Goal: Contribute content: Add original content to the website for others to see

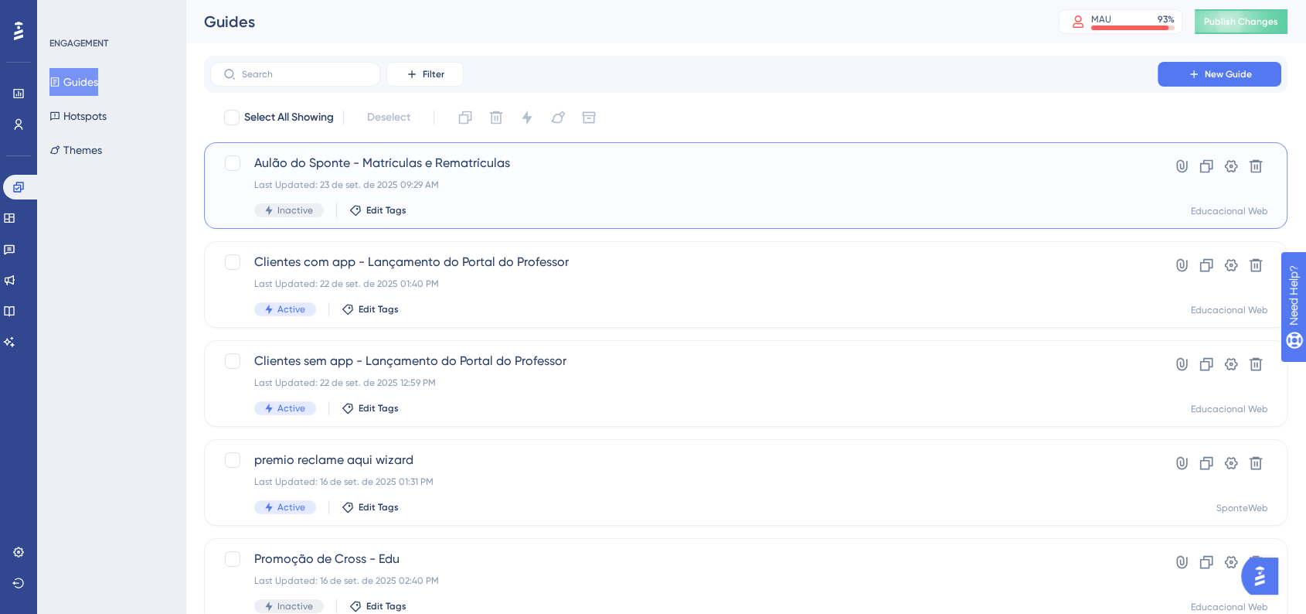
click at [495, 194] on div "Aulão do Sponte - Matrículas e Rematrículas Last Updated: [DATE] 09:29 AM Inact…" at bounding box center [683, 185] width 859 height 63
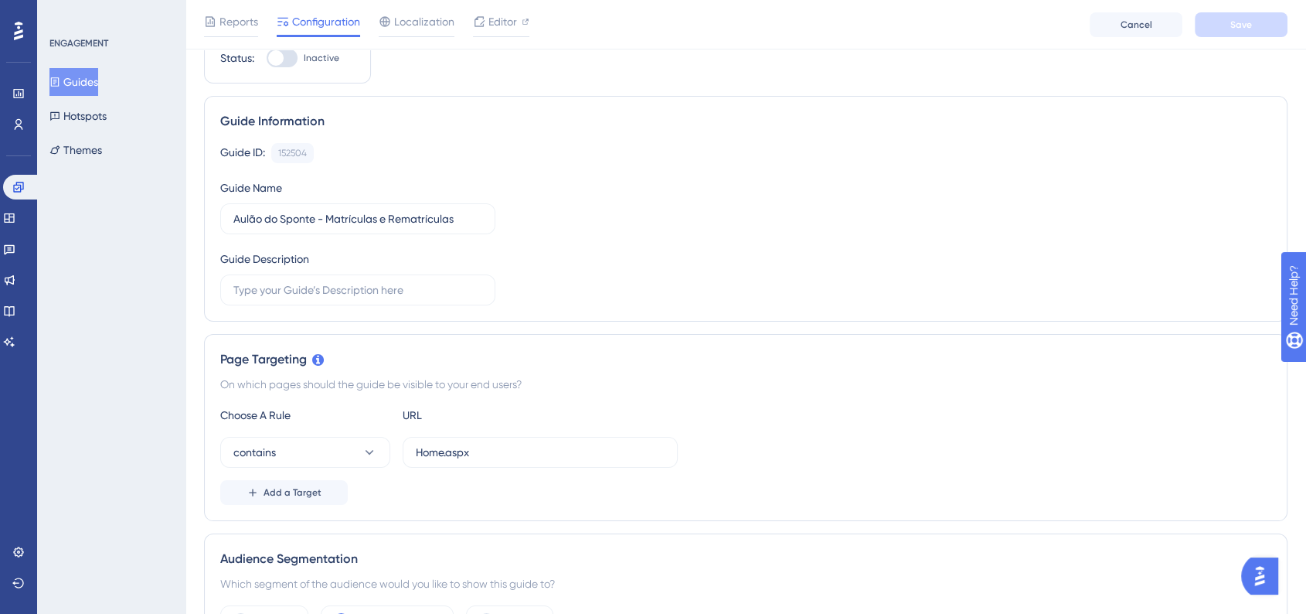
scroll to position [86, 0]
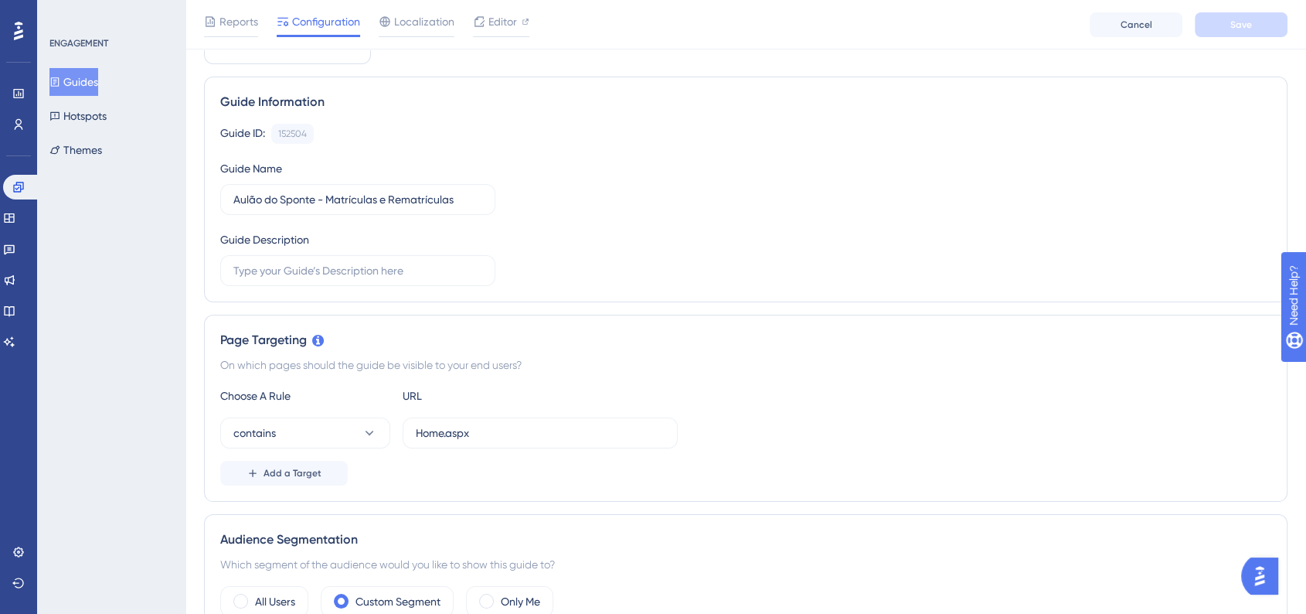
click at [84, 84] on button "Guides" at bounding box center [73, 82] width 49 height 28
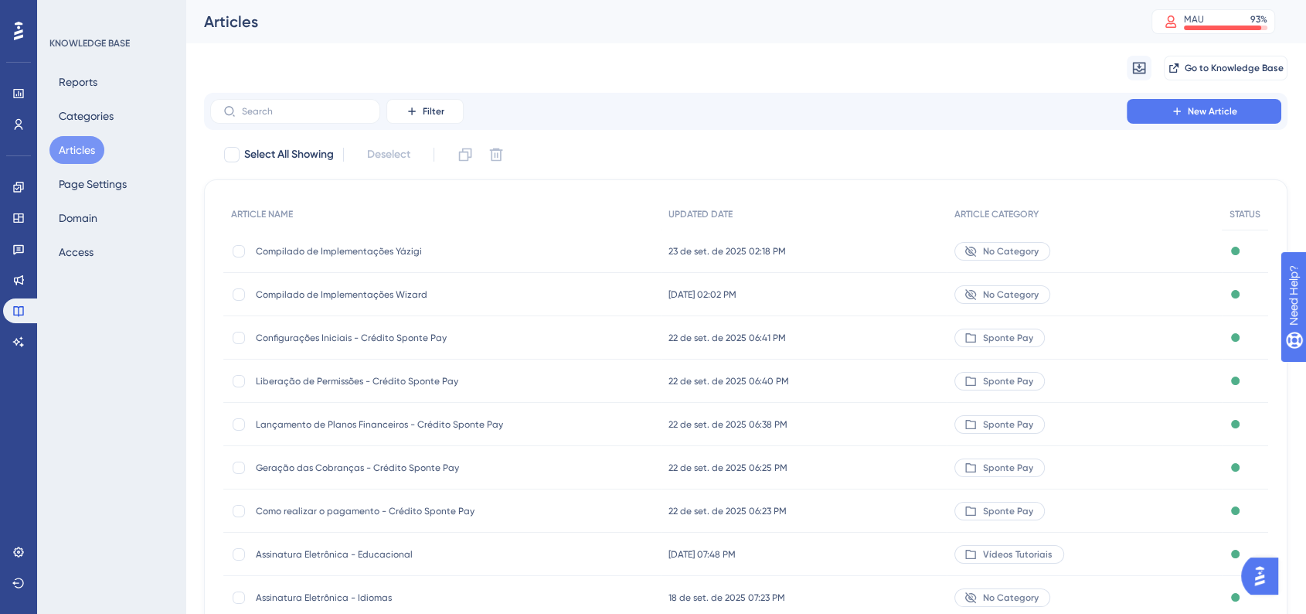
click at [422, 295] on span "Compilado de Implementações Wizard" at bounding box center [379, 294] width 247 height 12
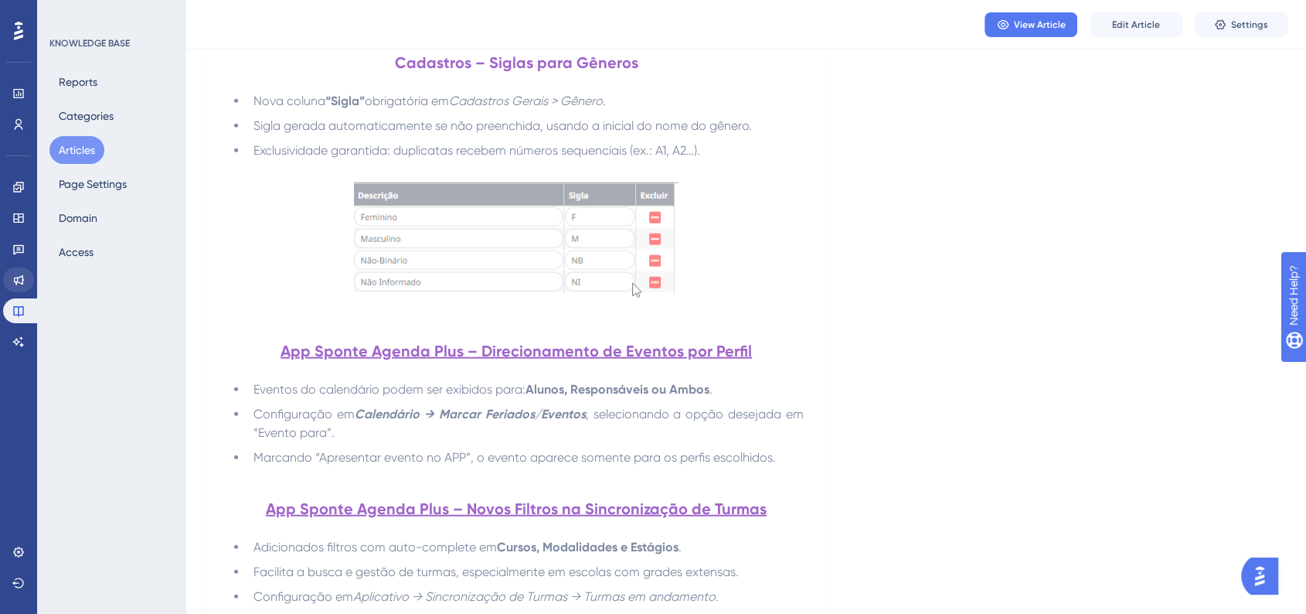
scroll to position [3520, 0]
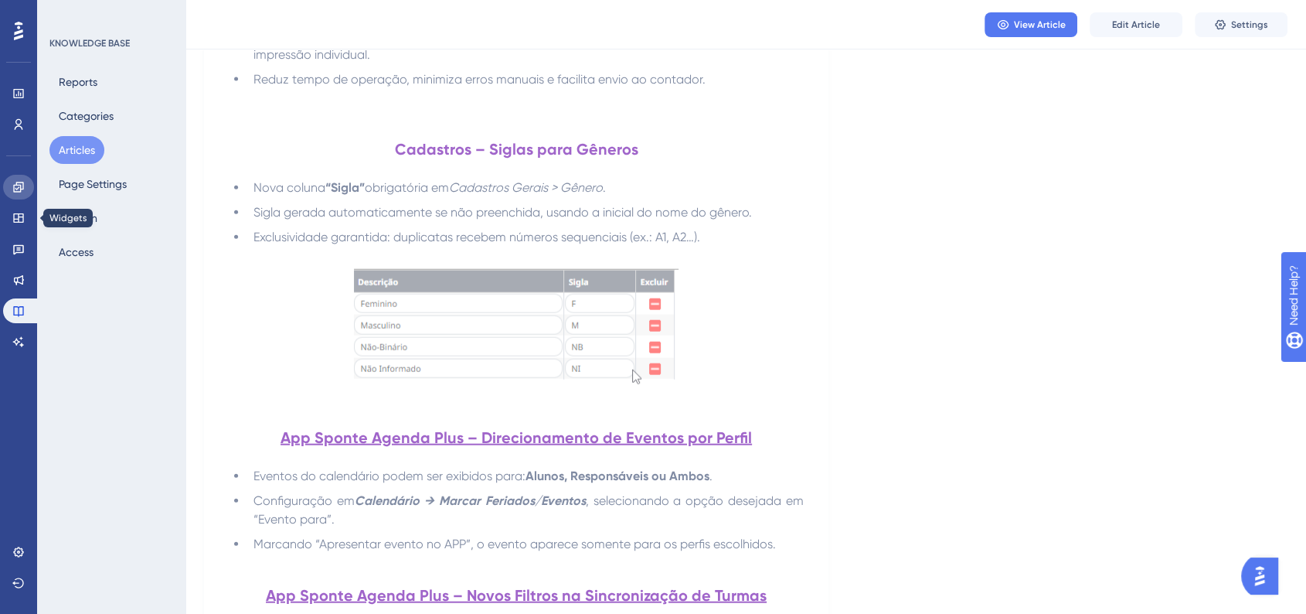
click at [18, 198] on link at bounding box center [18, 187] width 31 height 25
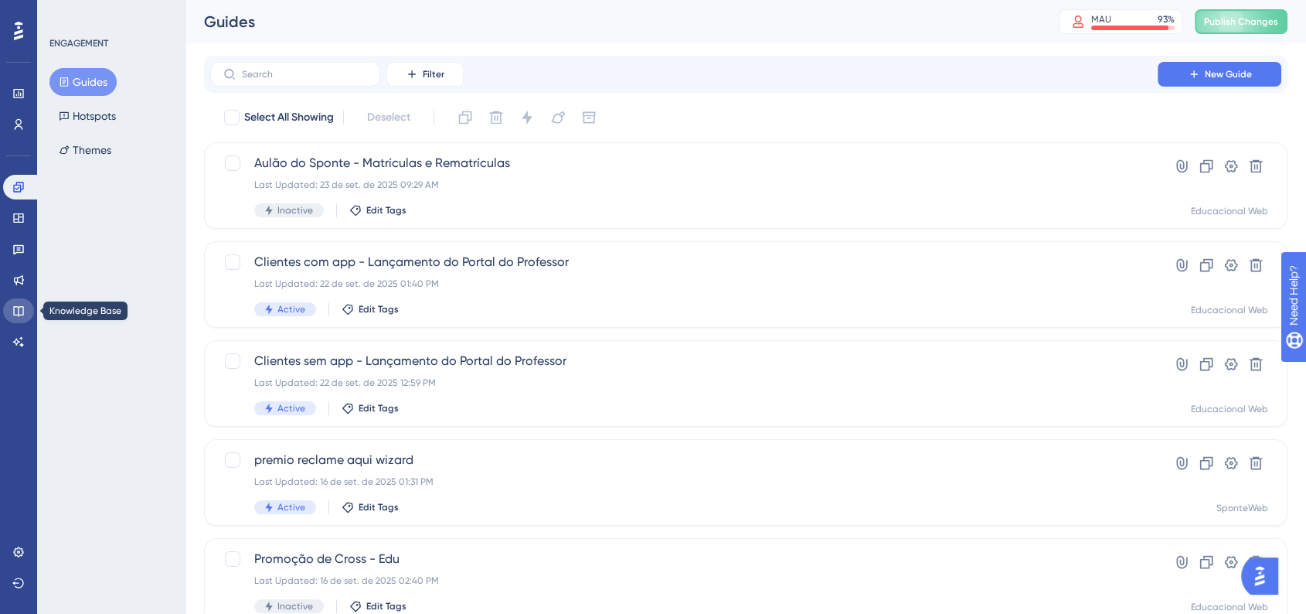
drag, startPoint x: 21, startPoint y: 311, endPoint x: 87, endPoint y: 318, distance: 66.8
click at [21, 311] on icon at bounding box center [18, 311] width 12 height 12
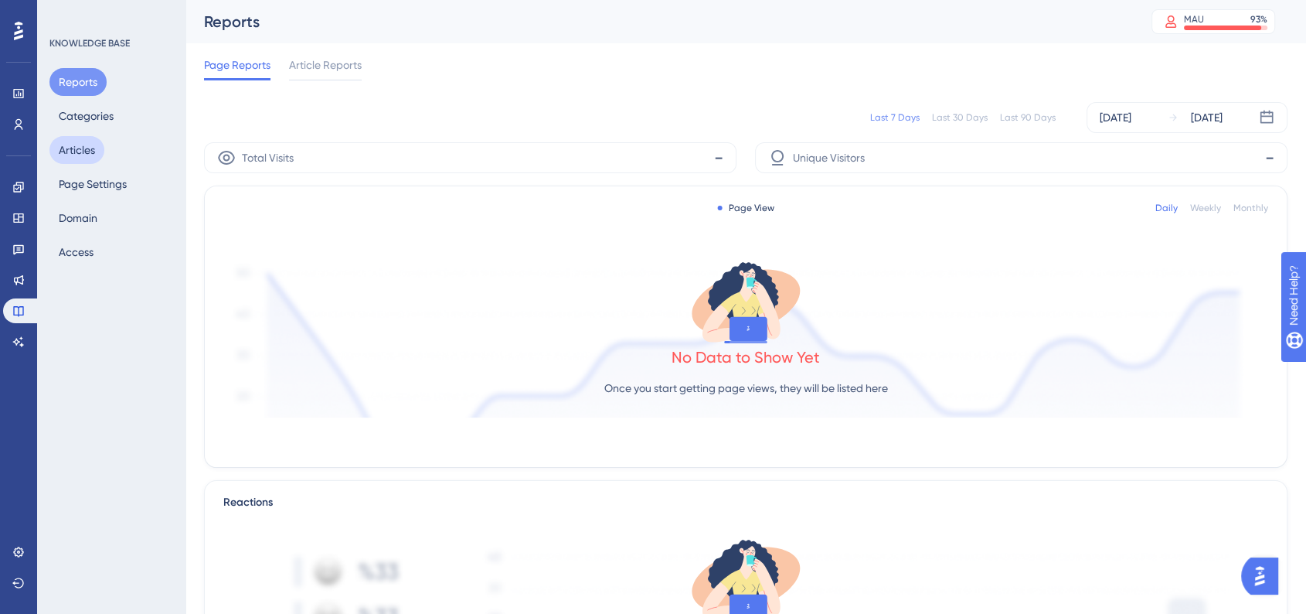
click at [75, 144] on button "Articles" at bounding box center [76, 150] width 55 height 28
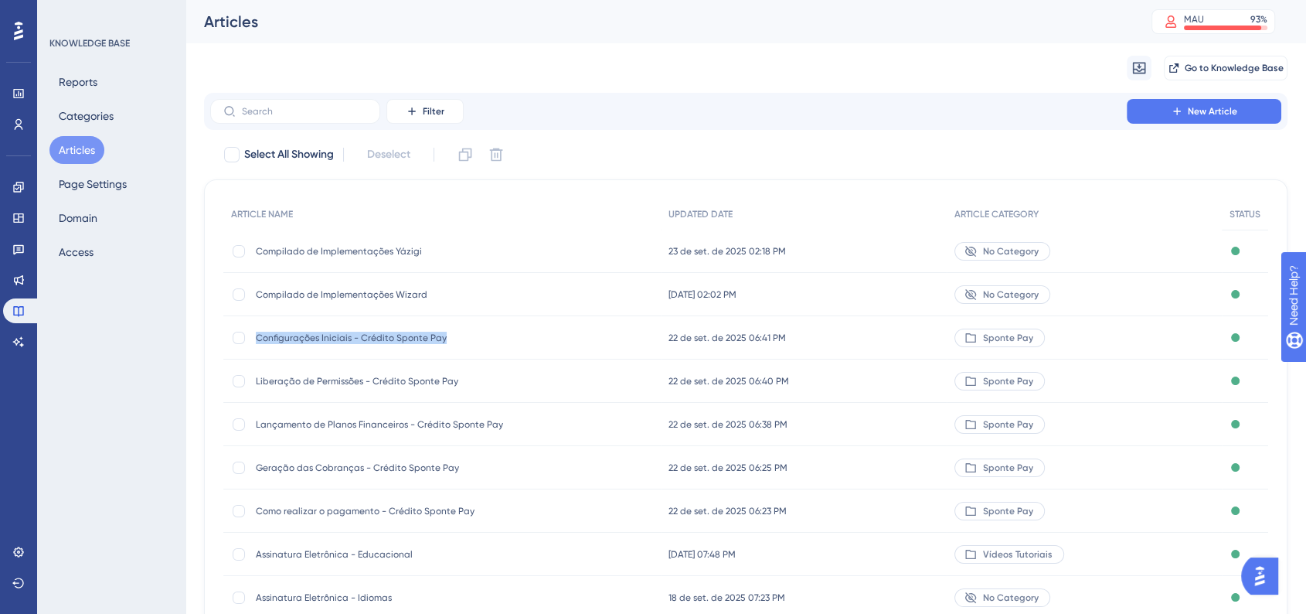
drag, startPoint x: 257, startPoint y: 346, endPoint x: 464, endPoint y: 342, distance: 207.2
click at [464, 342] on div "Configurações Iniciais - Crédito Sponte Pay Configurações Iniciais - Crédito Sp…" at bounding box center [379, 337] width 247 height 43
copy span "Configurações Iniciais - Crédito Sponte Pay"
click at [1227, 115] on span "New Article" at bounding box center [1212, 111] width 49 height 12
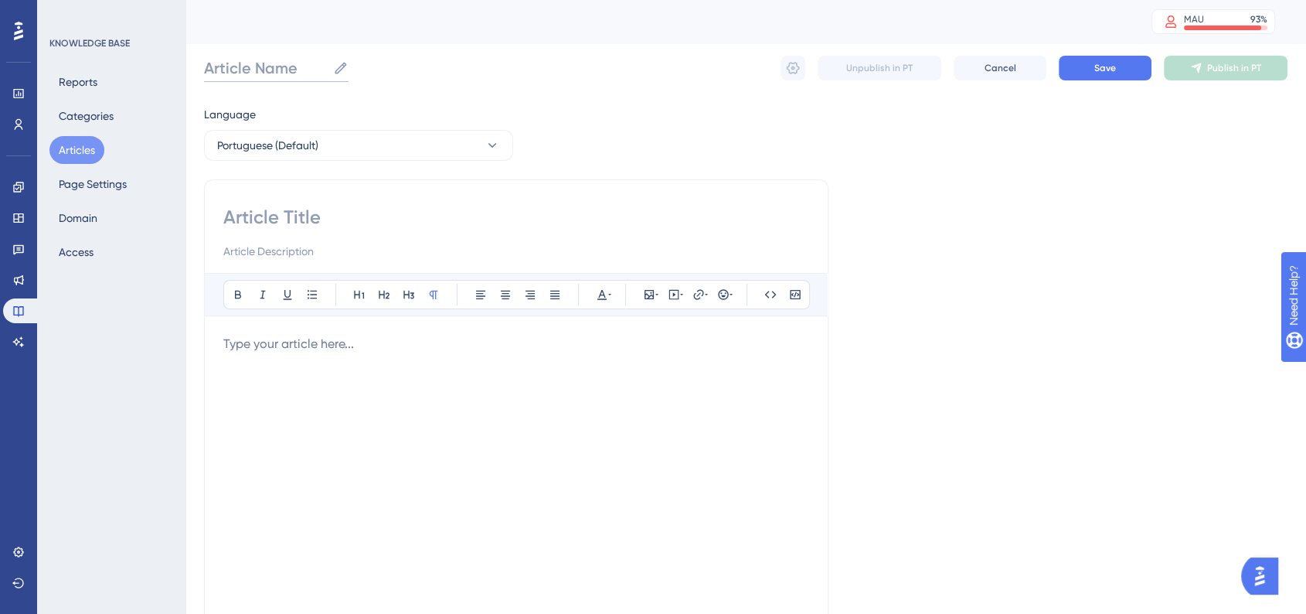
click at [282, 70] on input "Article Name" at bounding box center [265, 68] width 123 height 22
paste input "Configurações Iniciais - Crédito Sponte Pay"
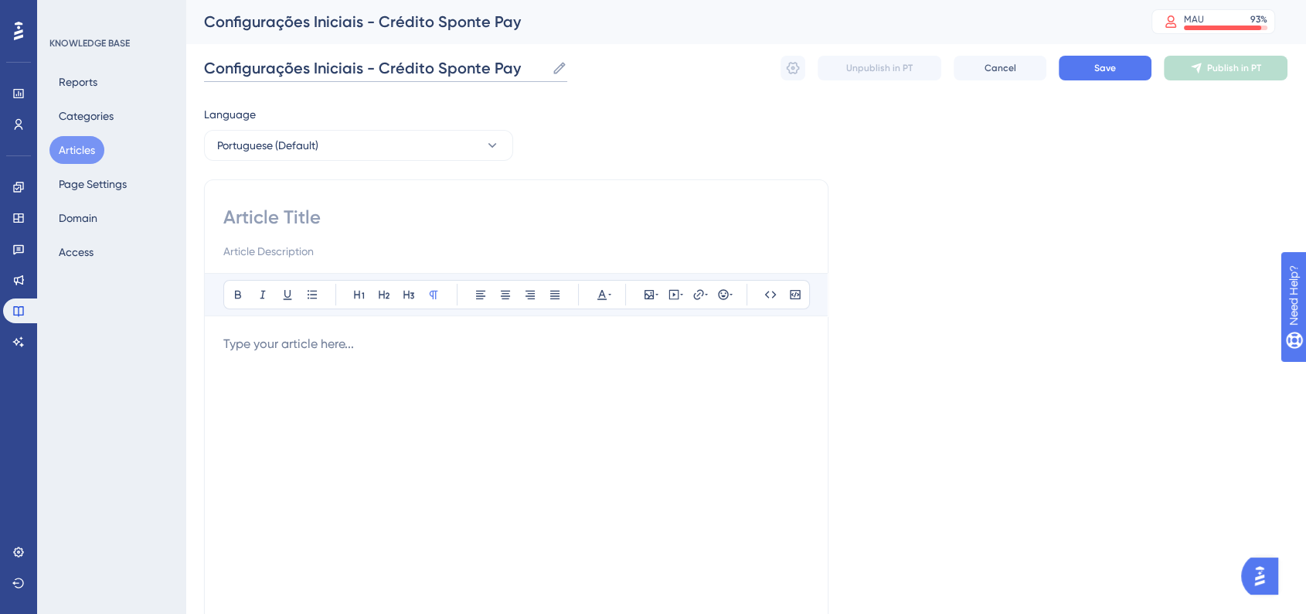
drag, startPoint x: 378, startPoint y: 71, endPoint x: 427, endPoint y: 73, distance: 48.7
click at [427, 73] on input "Configurações Iniciais - Crédito Sponte Pay" at bounding box center [375, 68] width 342 height 22
click at [481, 64] on input "Configurações Iniciais - Fatura Sponte Pay" at bounding box center [372, 68] width 336 height 22
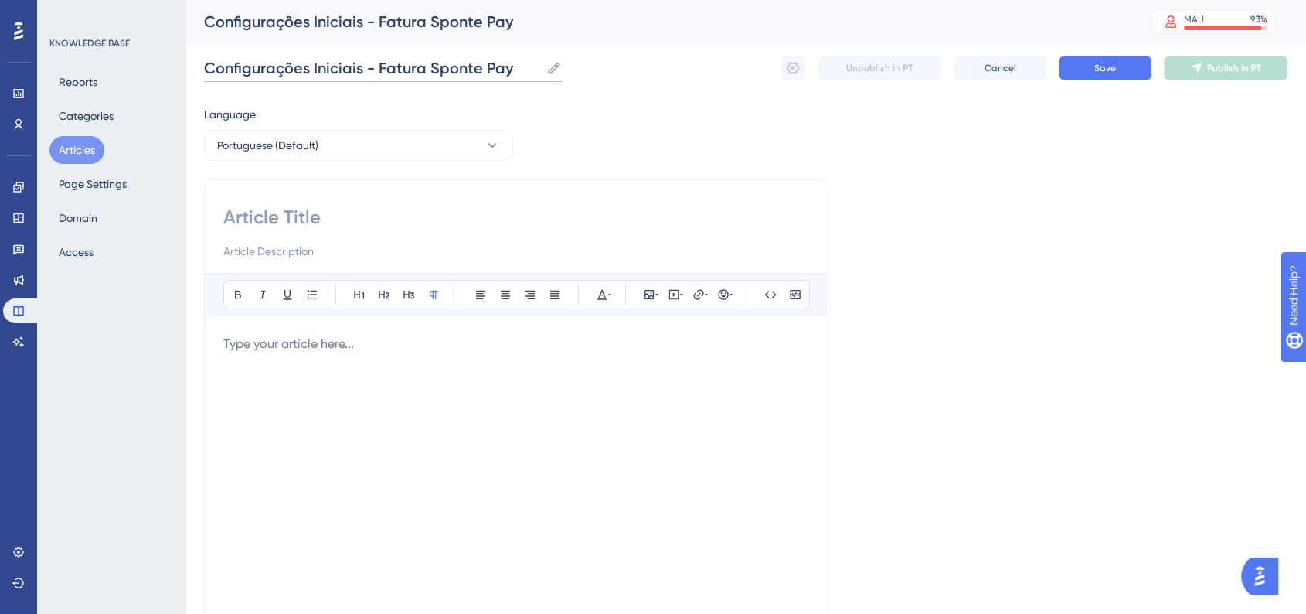
type input "Configurações Iniciais - Fatura Sponte Pay"
click at [352, 222] on input at bounding box center [516, 217] width 586 height 25
paste input "Configurações Iniciais - Fatura Sponte Pay"
type input "Configurações Iniciais - Fatura Sponte Pay"
click at [997, 274] on div "Language Portuguese (Default) Configurações Iniciais - Fatura Sponte Pay Bold I…" at bounding box center [746, 446] width 1084 height 682
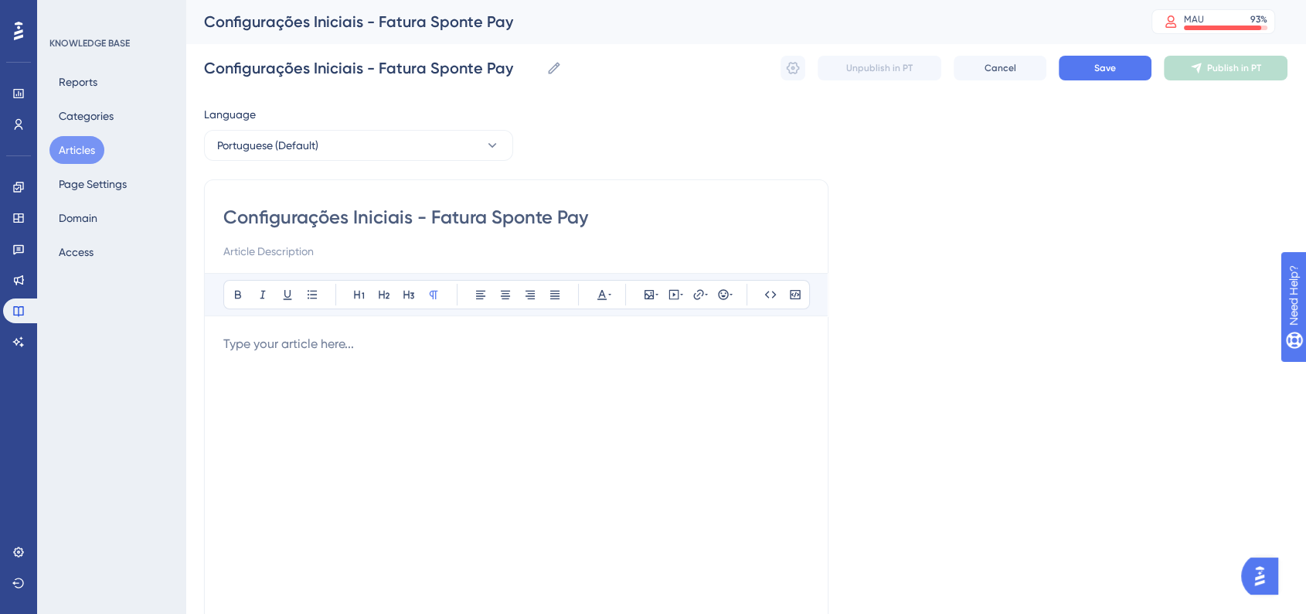
click at [311, 354] on div at bounding box center [516, 505] width 586 height 340
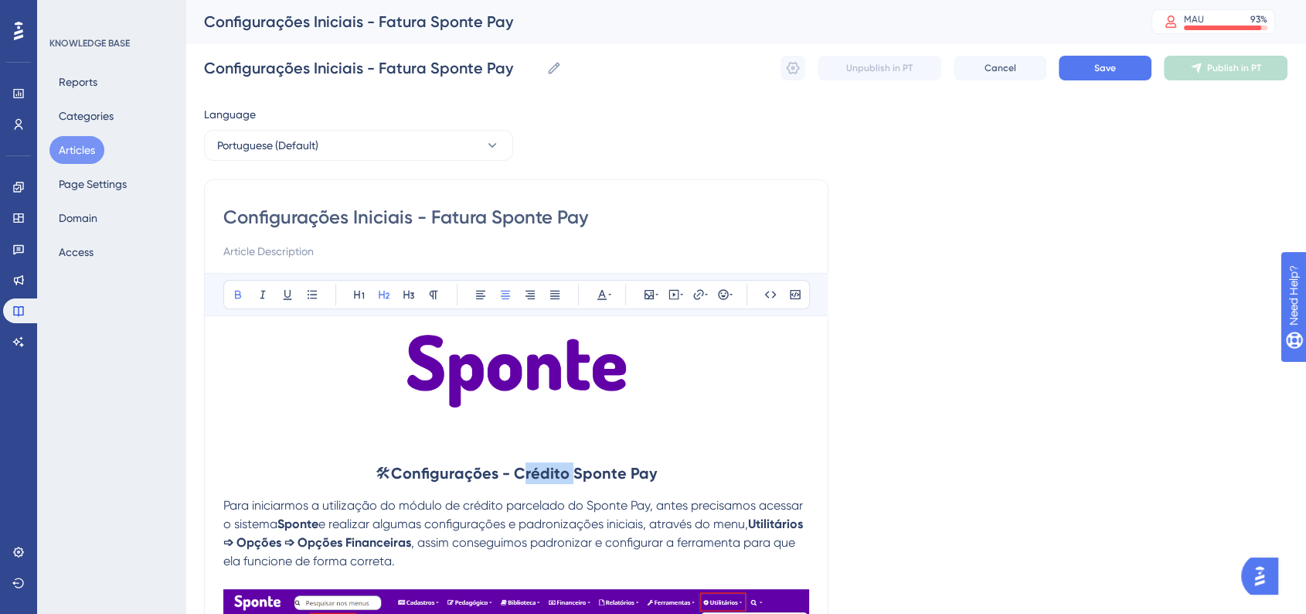
drag, startPoint x: 514, startPoint y: 476, endPoint x: 567, endPoint y: 474, distance: 53.4
click at [567, 474] on strong "Configurações - Crédito Sponte Pay" at bounding box center [524, 473] width 266 height 19
drag, startPoint x: 465, startPoint y: 506, endPoint x: 563, endPoint y: 507, distance: 98.2
click at [563, 507] on span "Para iniciarmos a utilização do módulo de crédito parcelado do Sponte Pay, ante…" at bounding box center [514, 514] width 583 height 33
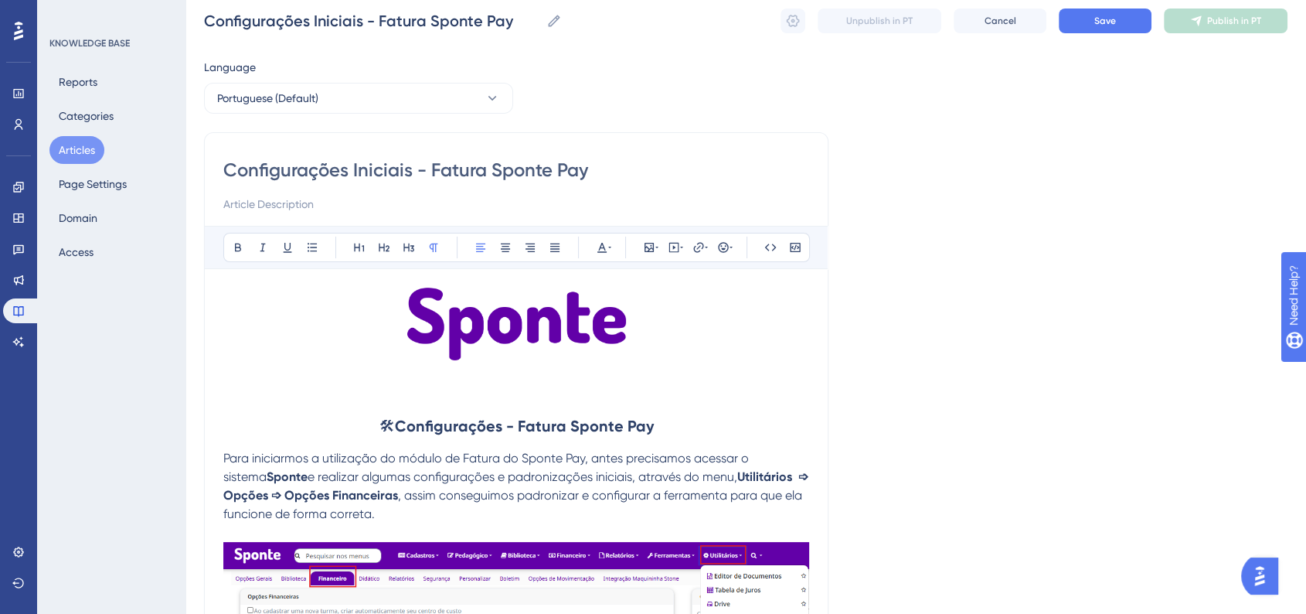
scroll to position [86, 0]
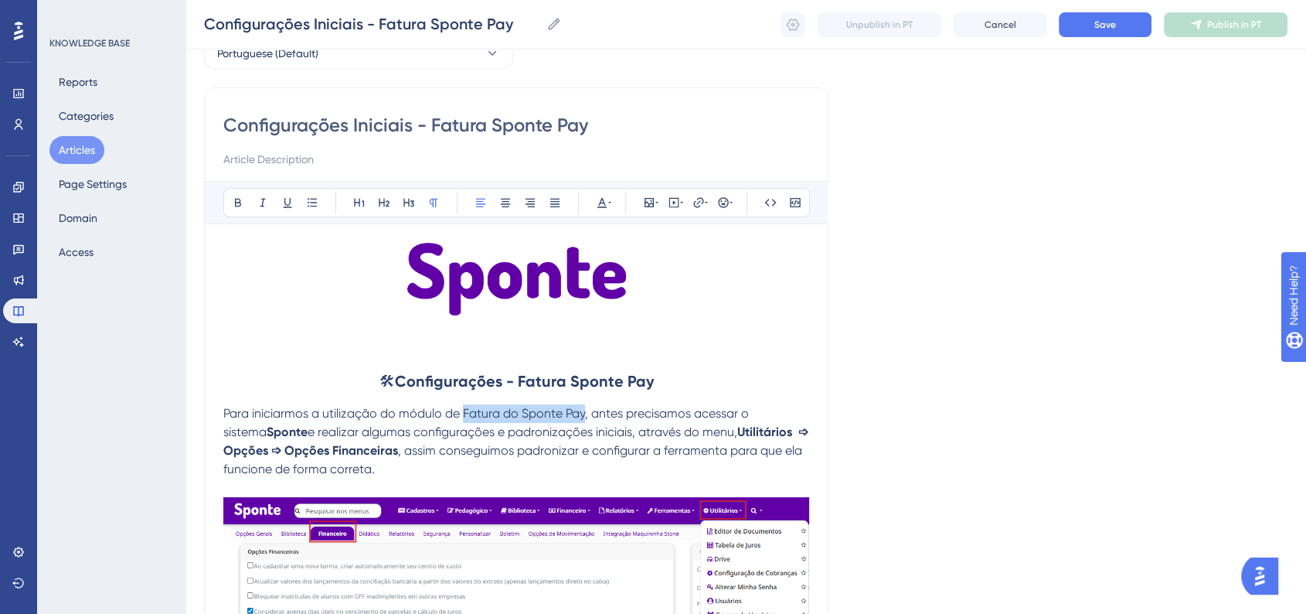
drag, startPoint x: 464, startPoint y: 413, endPoint x: 584, endPoint y: 410, distance: 120.6
click at [584, 410] on span "Para iniciarmos a utilização do módulo de Fatura do Sponte Pay, antes precisamo…" at bounding box center [487, 422] width 529 height 33
click at [244, 202] on button at bounding box center [238, 203] width 22 height 22
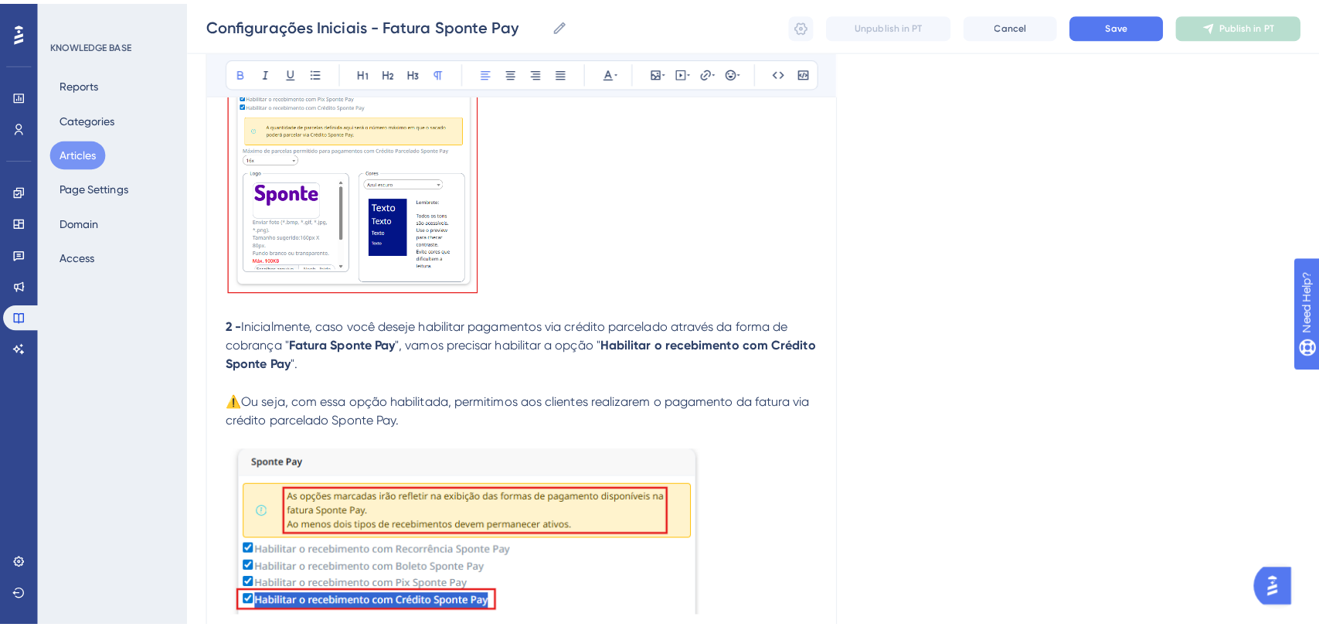
scroll to position [1030, 0]
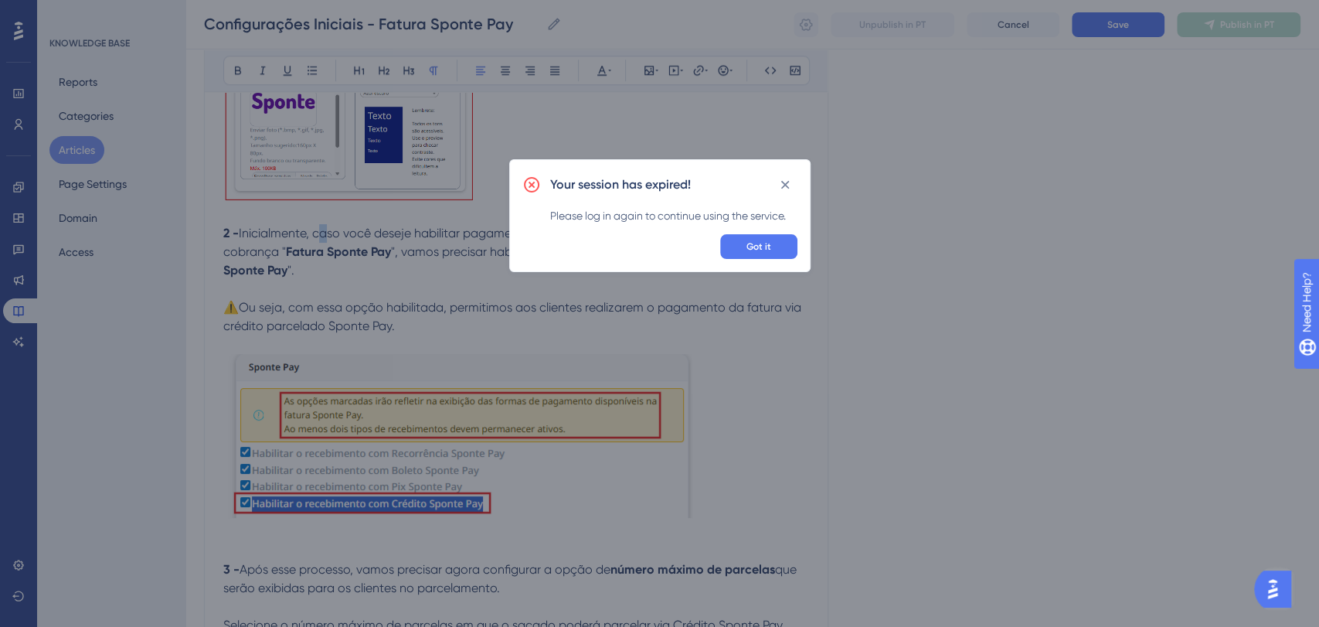
click at [758, 244] on span "Got it" at bounding box center [759, 246] width 25 height 12
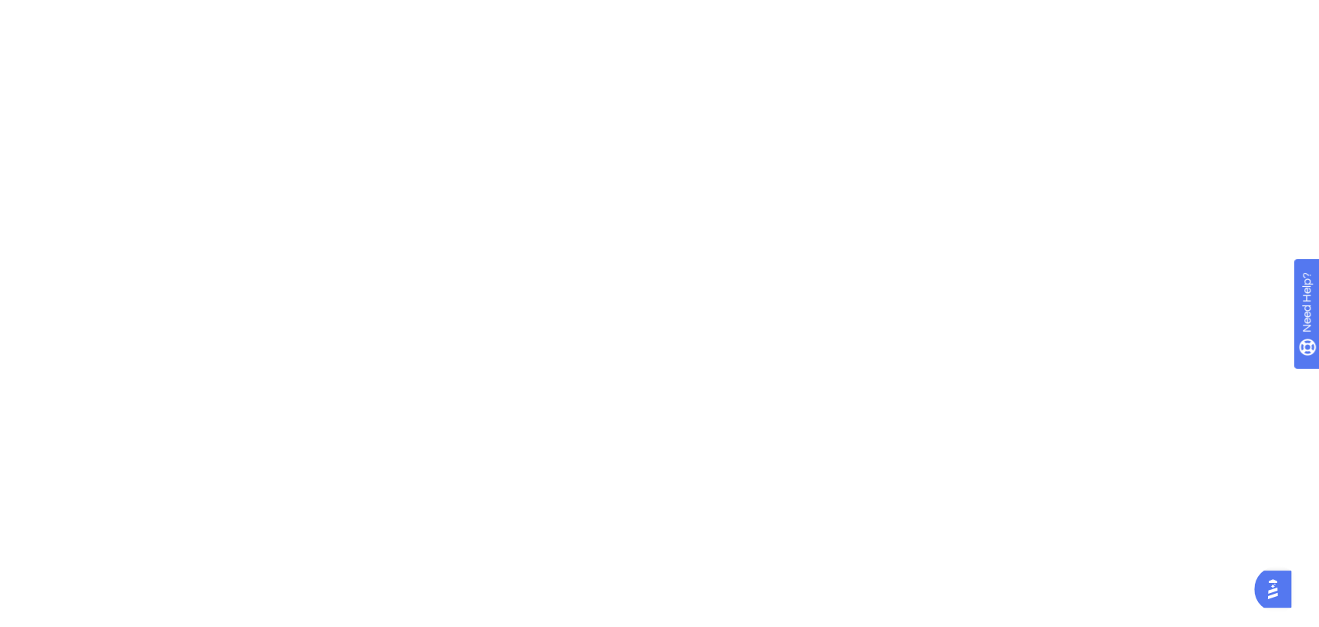
scroll to position [0, 0]
